Goal: Communication & Community: Answer question/provide support

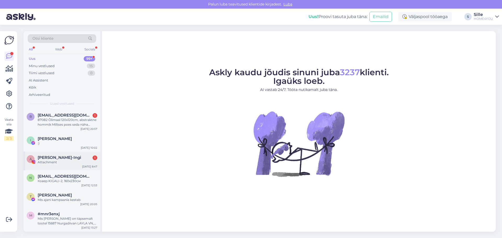
click at [86, 164] on div "Attachment" at bounding box center [68, 162] width 60 height 5
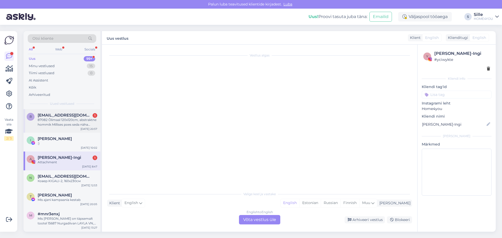
click at [77, 120] on div "87082 Õlimaal 120x120cm, abstraktne hommik Millises poes seda nàha saab?" at bounding box center [68, 122] width 60 height 9
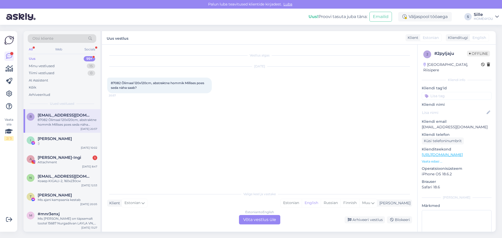
click at [257, 220] on div "Estonian to English Võta vestlus üle" at bounding box center [259, 219] width 41 height 9
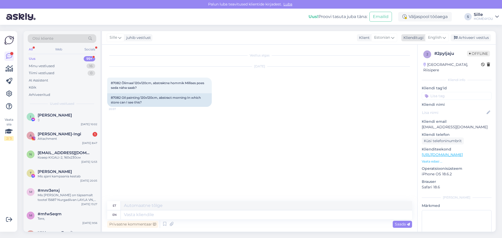
click at [431, 37] on span "English" at bounding box center [435, 38] width 14 height 6
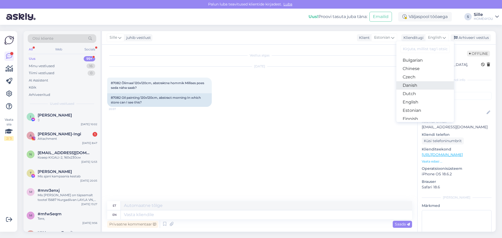
scroll to position [26, 0]
click at [413, 99] on link "Estonian" at bounding box center [424, 101] width 57 height 8
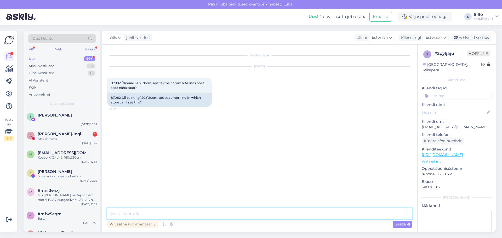
click at [198, 215] on textarea at bounding box center [259, 213] width 305 height 11
type textarea "Tere, toode Laagri kaupluses"
click at [73, 135] on span "[PERSON_NAME]-Ingi" at bounding box center [59, 134] width 43 height 5
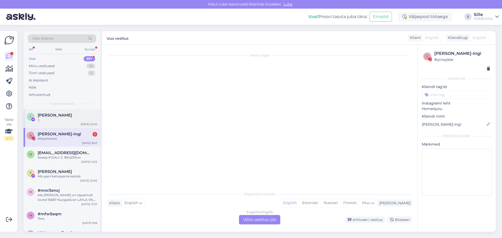
click at [68, 118] on div ":)" at bounding box center [68, 120] width 60 height 5
